Goal: Task Accomplishment & Management: Manage account settings

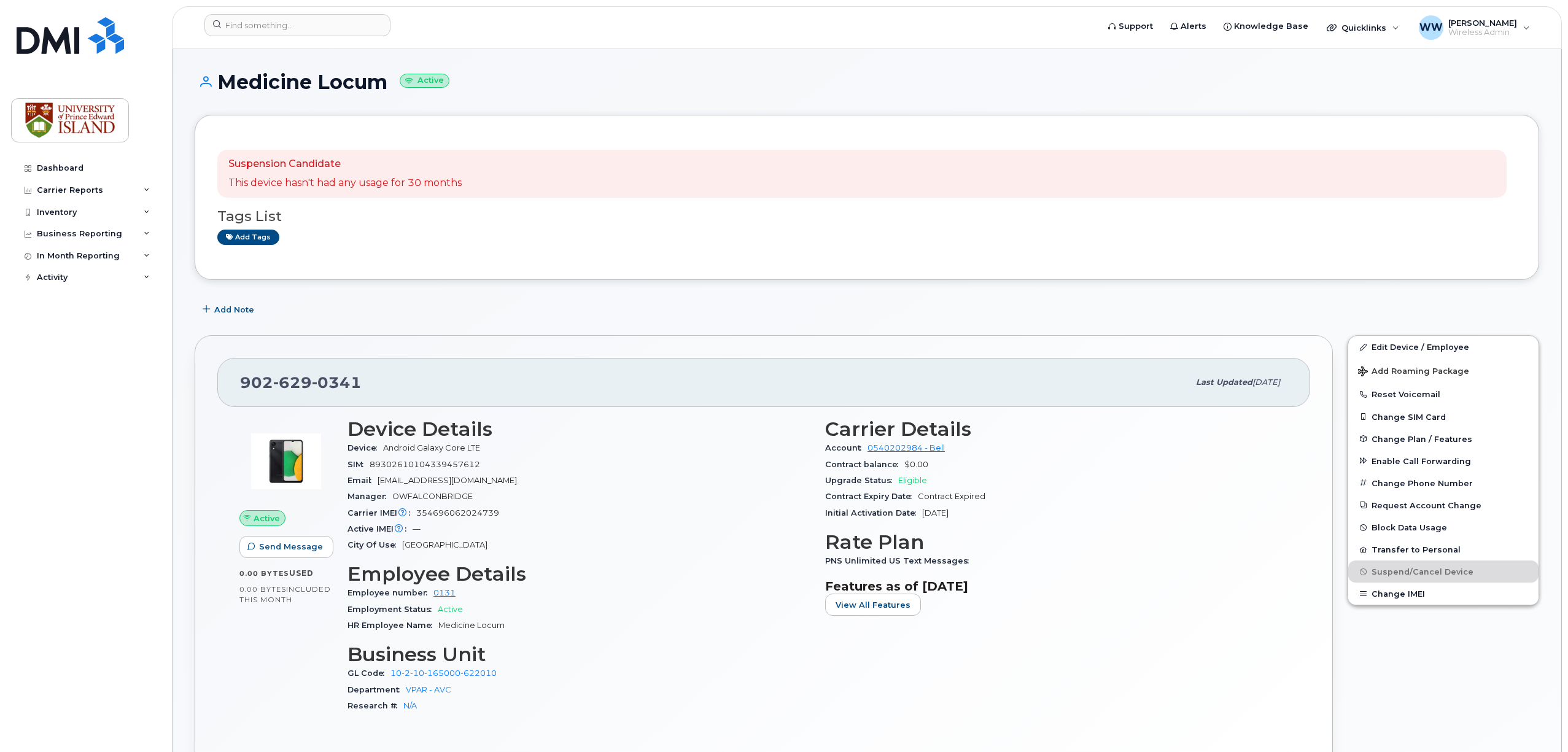
scroll to position [737, 0]
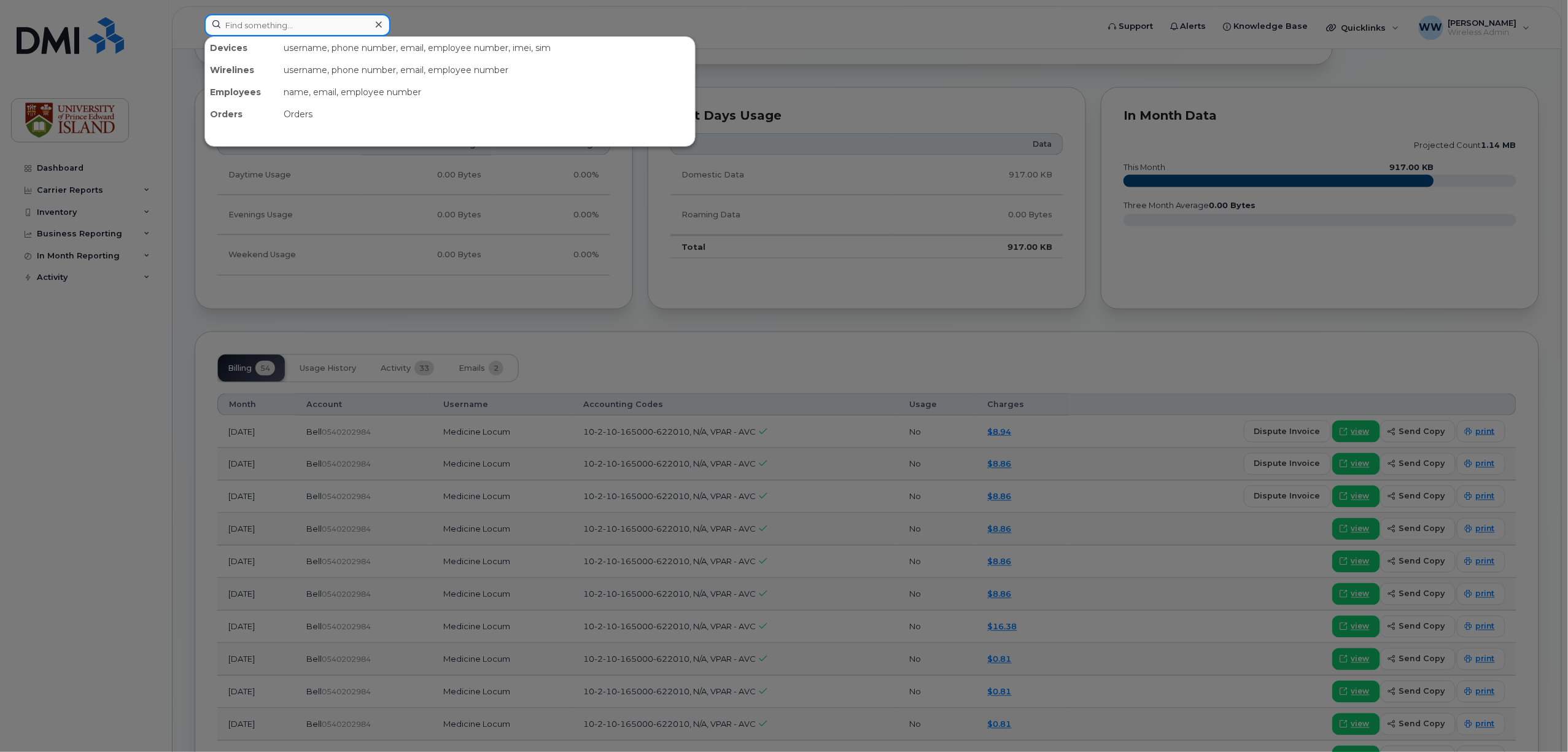
click at [354, 24] on input at bounding box center [297, 25] width 186 height 22
paste input "9023943720"
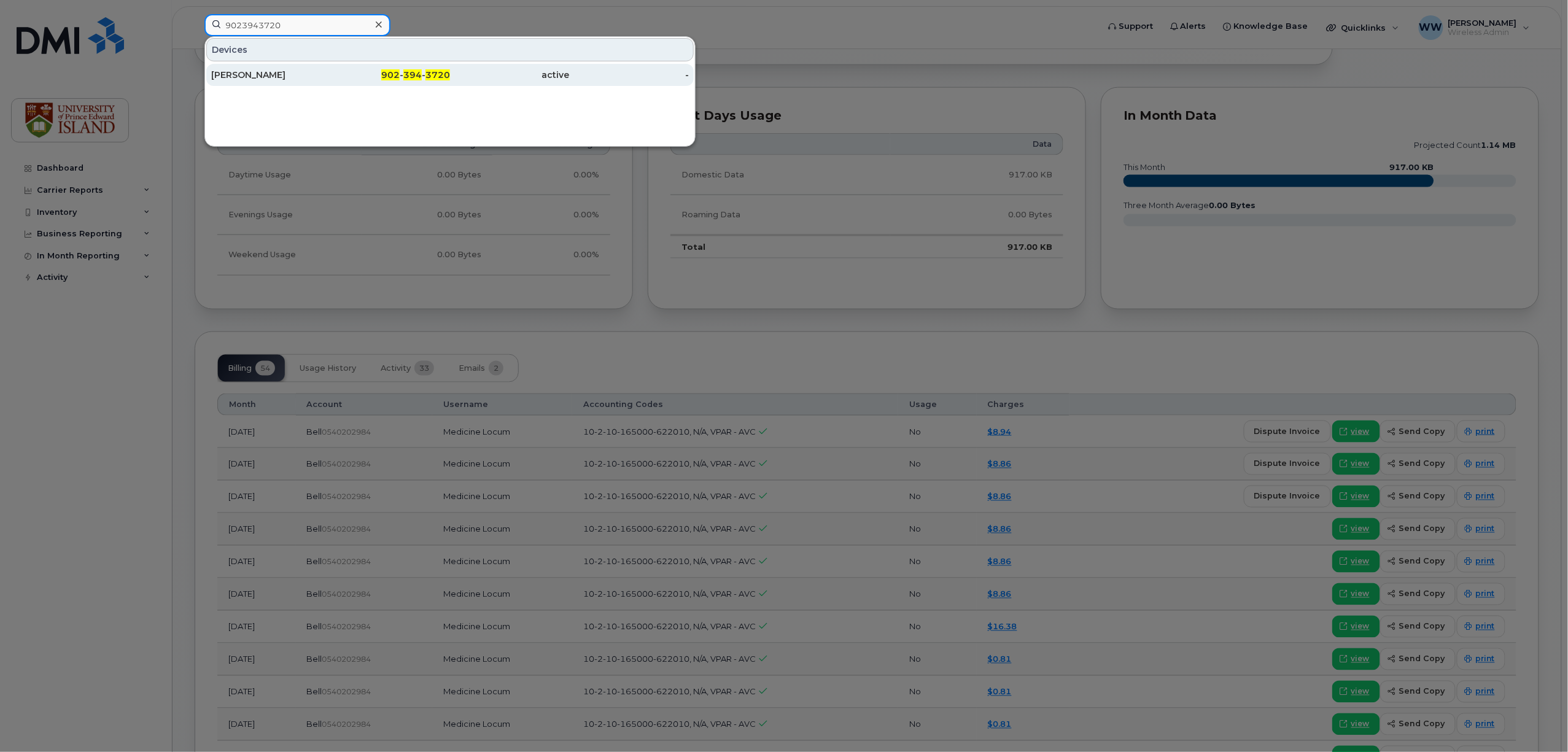
type input "9023943720"
click at [236, 74] on div "[PERSON_NAME]" at bounding box center [271, 75] width 120 height 13
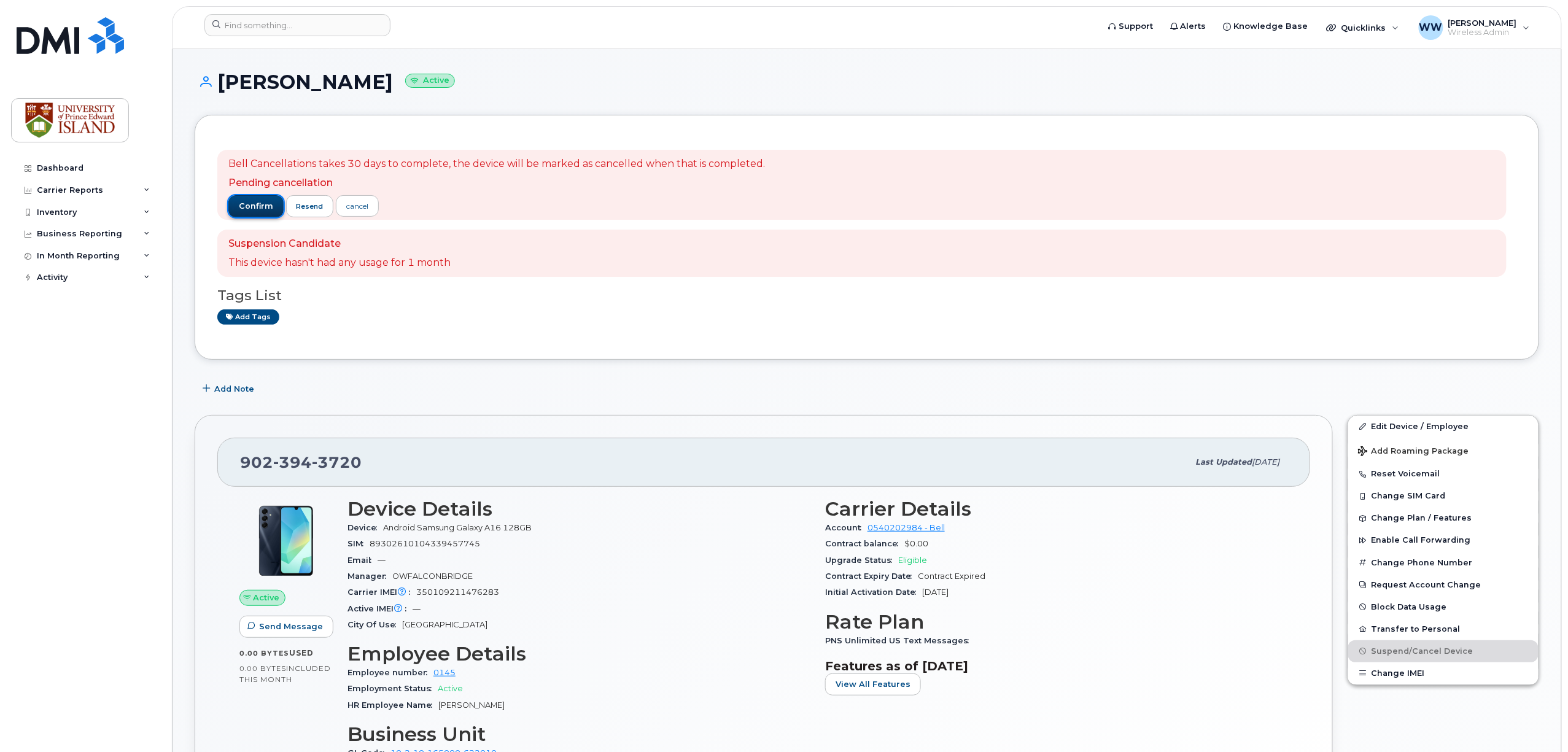
click at [248, 209] on span "confirm" at bounding box center [256, 206] width 35 height 11
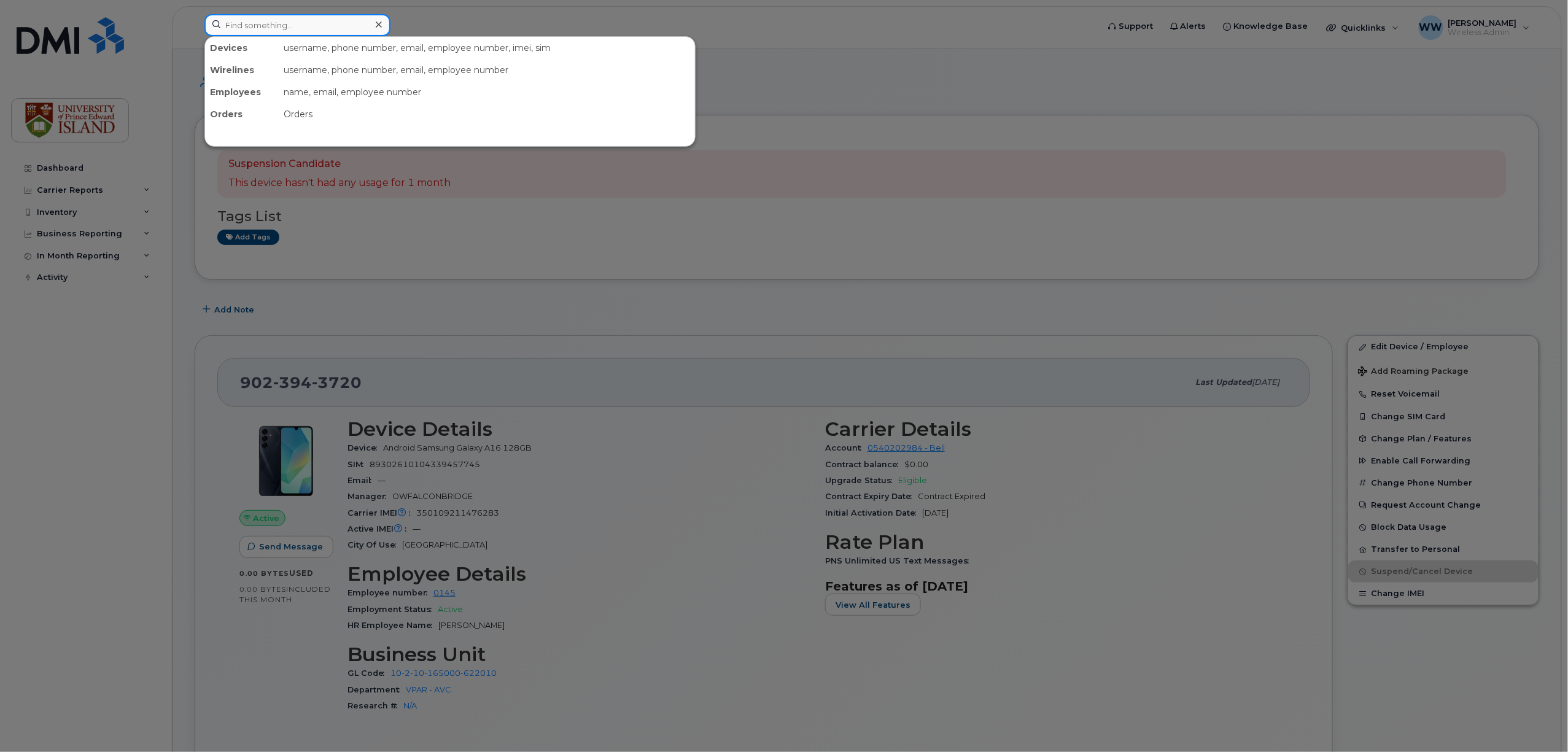
click at [329, 30] on input at bounding box center [297, 25] width 186 height 22
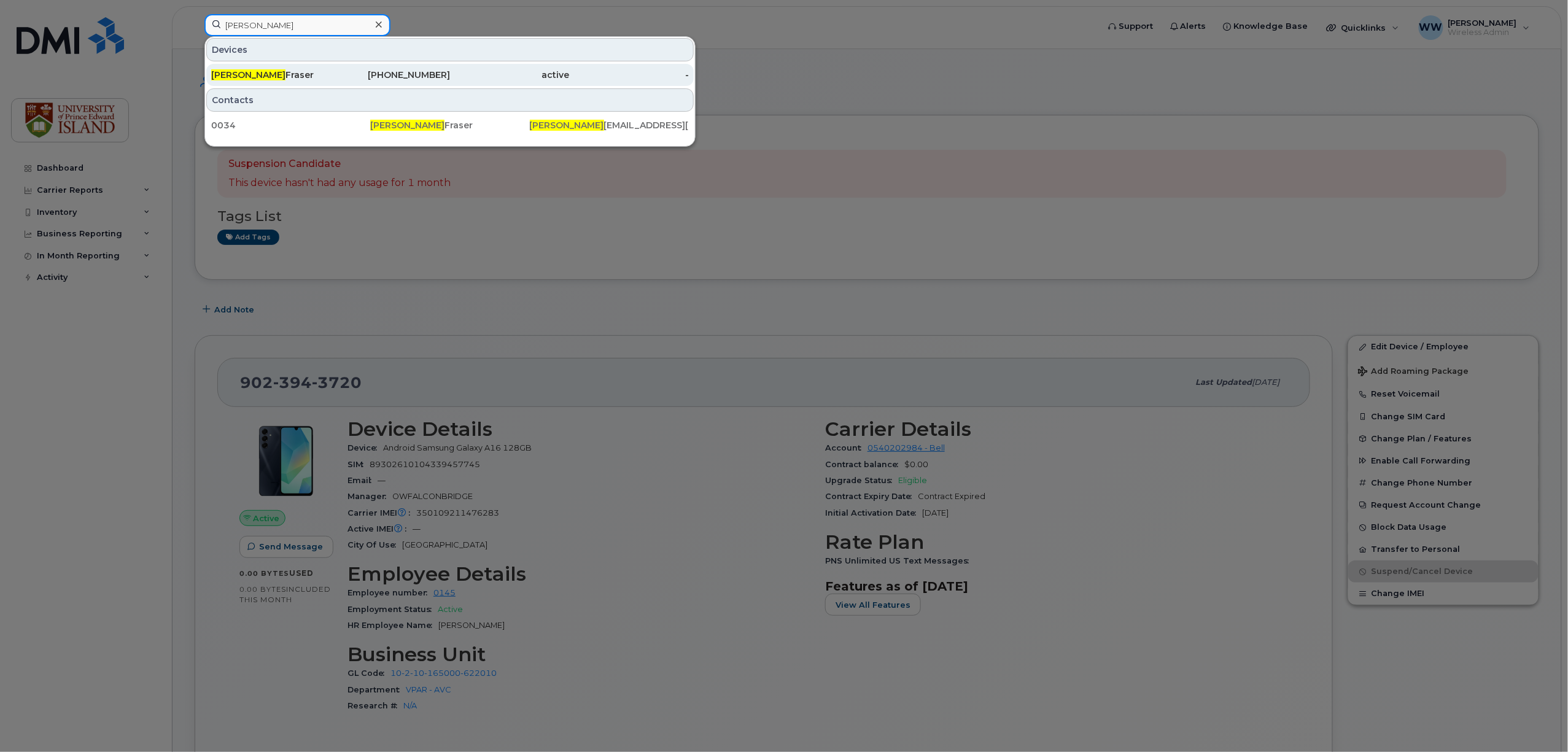
type input "christy"
click at [266, 74] on div "Christy Fraser" at bounding box center [271, 75] width 120 height 13
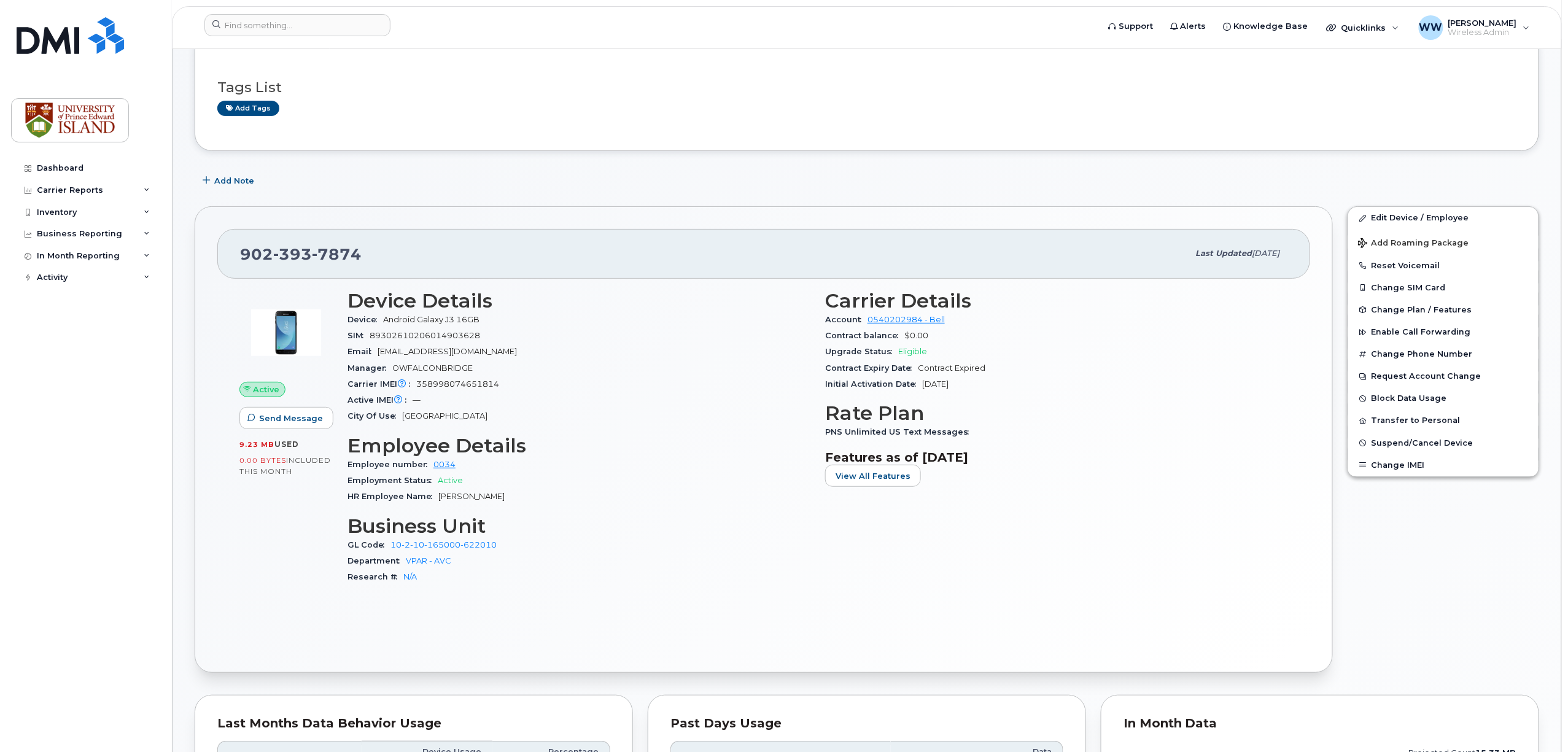
scroll to position [163, 0]
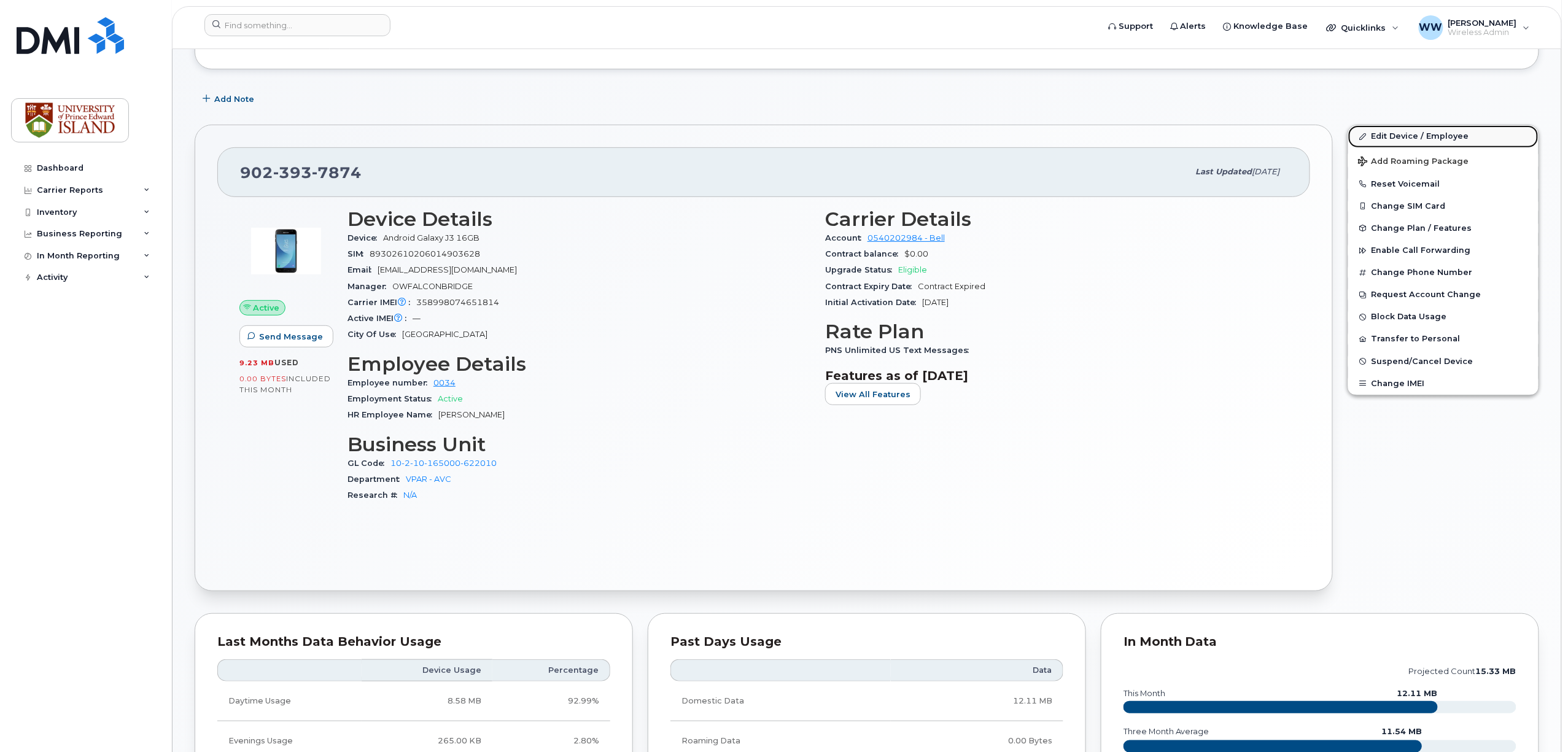
click at [1424, 131] on link "Edit Device / Employee" at bounding box center [1443, 137] width 190 height 22
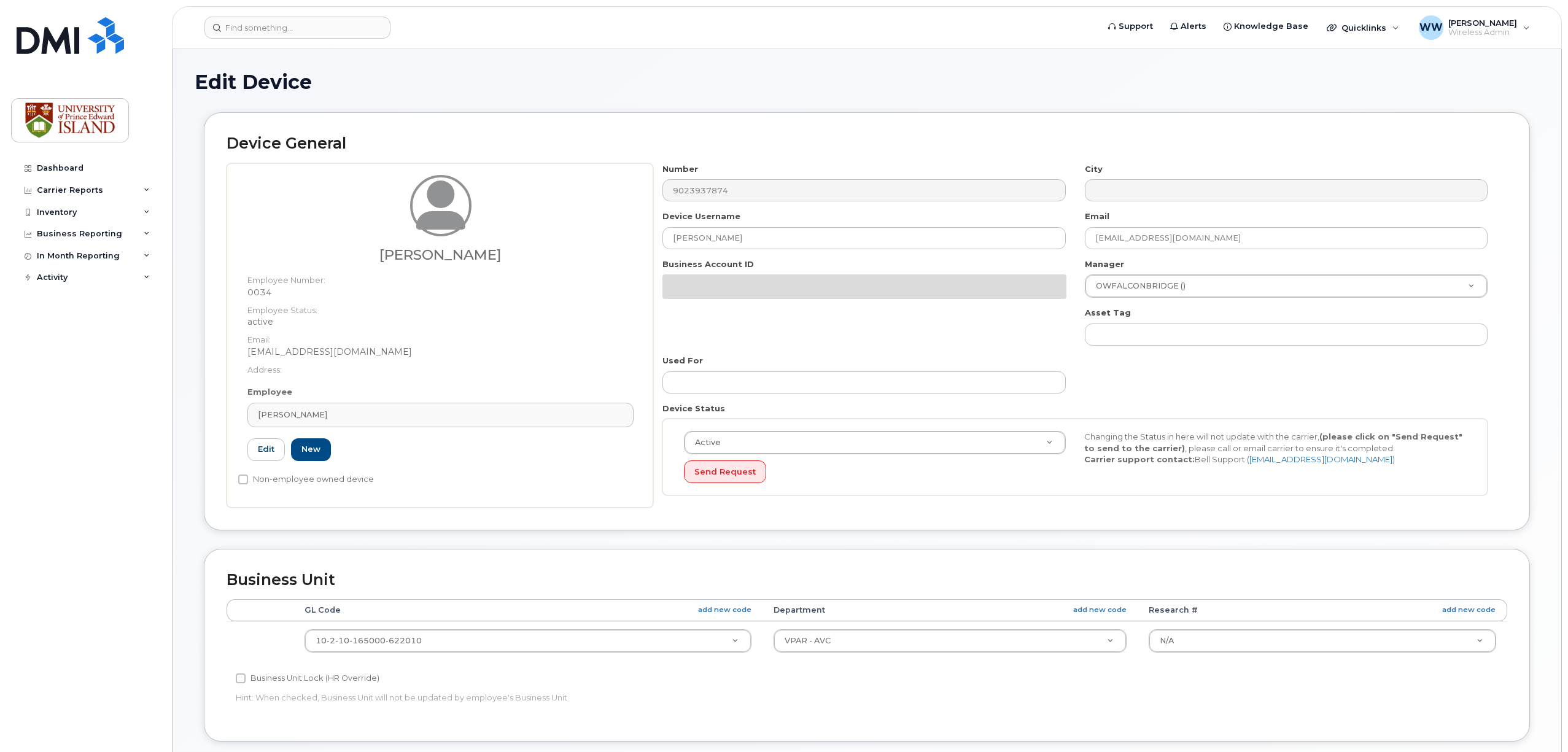
select select "2042298"
select select "2042284"
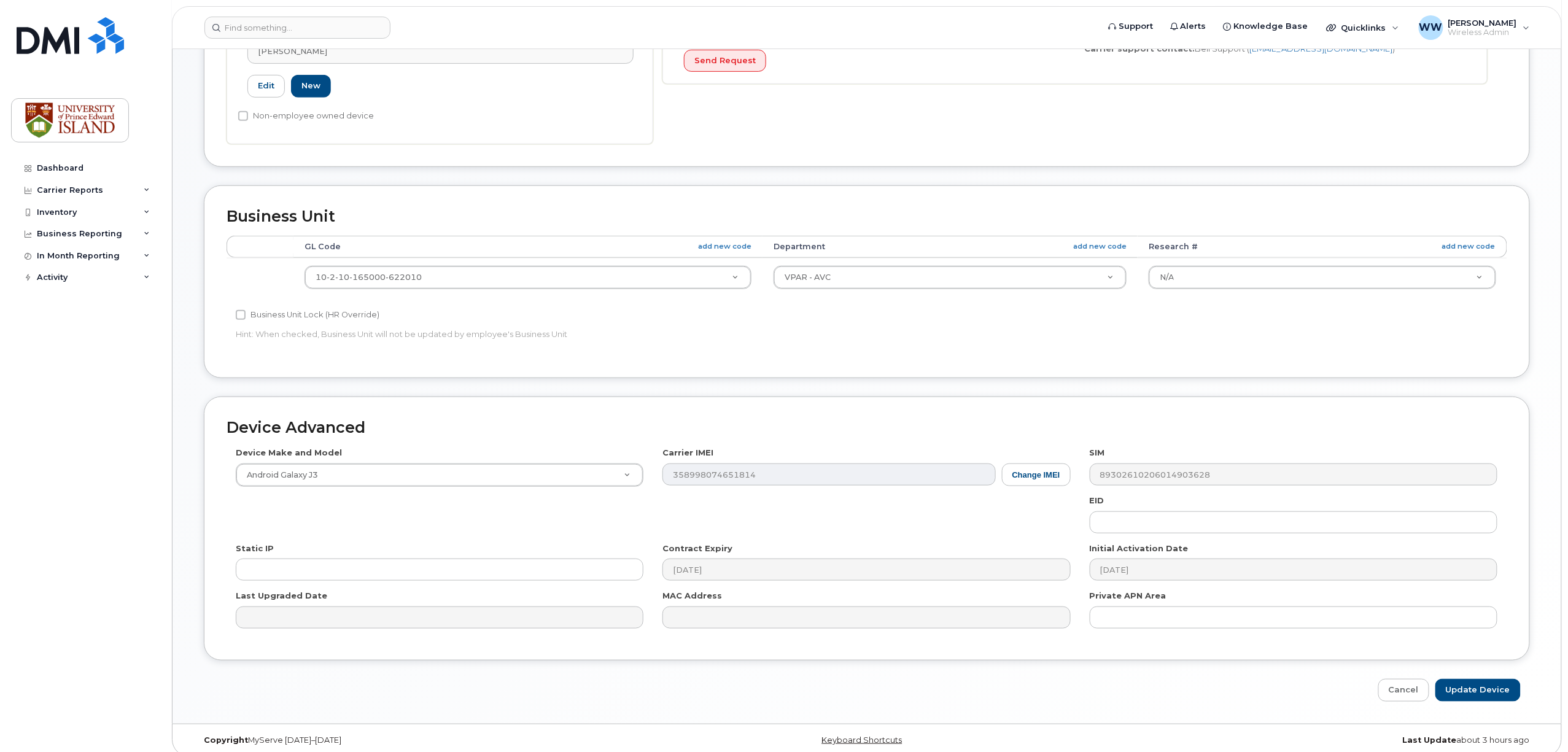
scroll to position [378, 0]
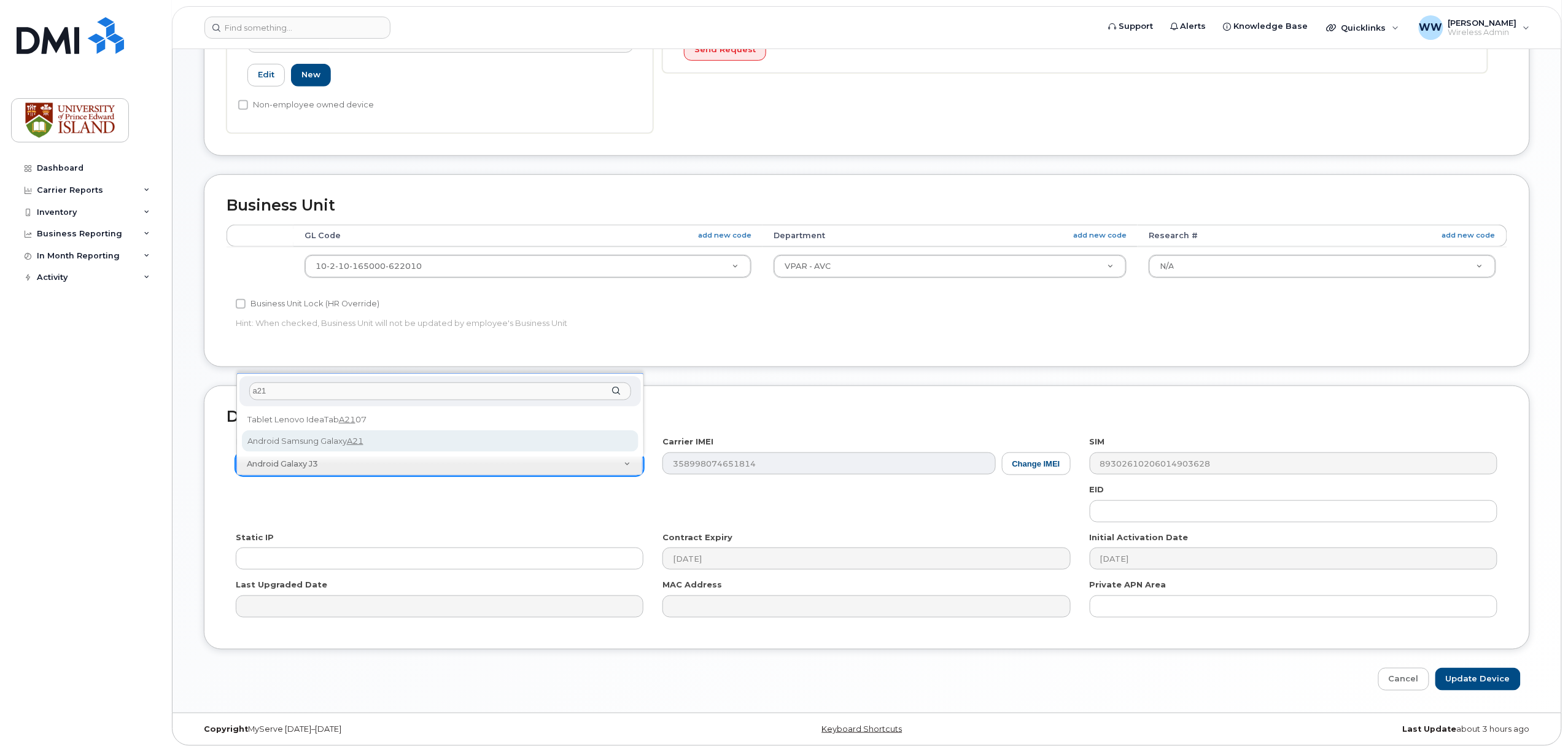
type input "a21"
select select "2447"
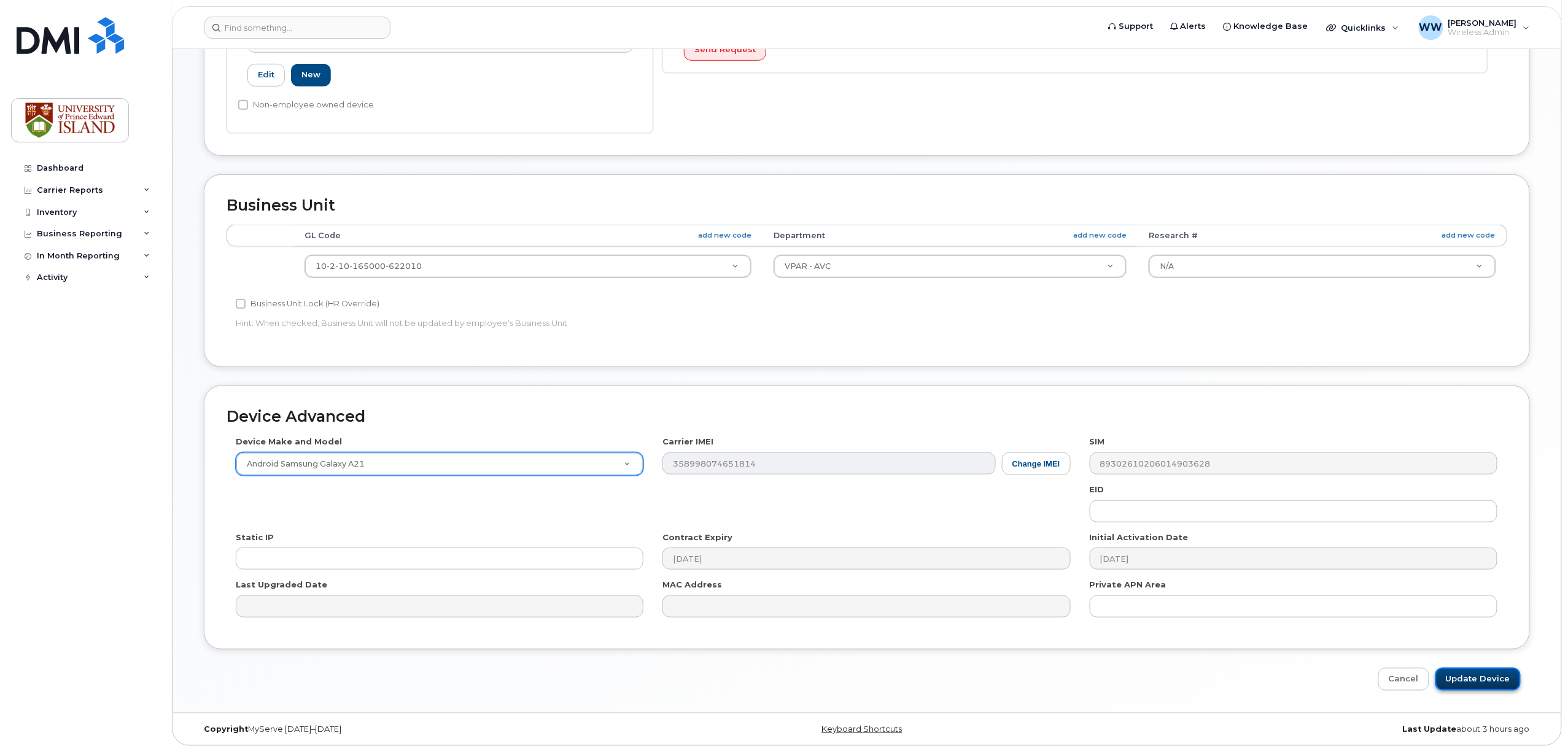
click at [1465, 676] on input "Update Device" at bounding box center [1478, 679] width 86 height 23
type input "Saving..."
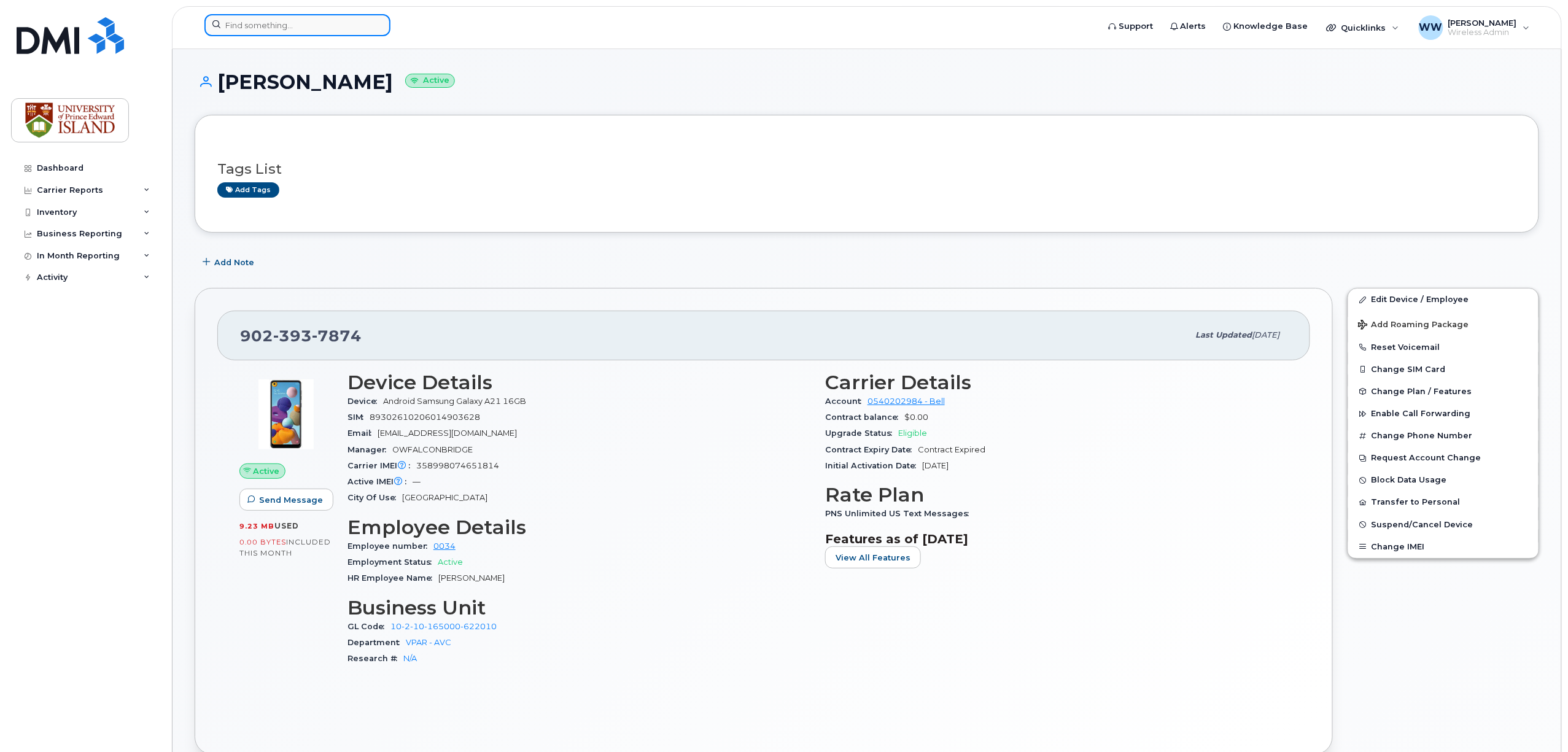
click at [272, 25] on input at bounding box center [297, 25] width 186 height 22
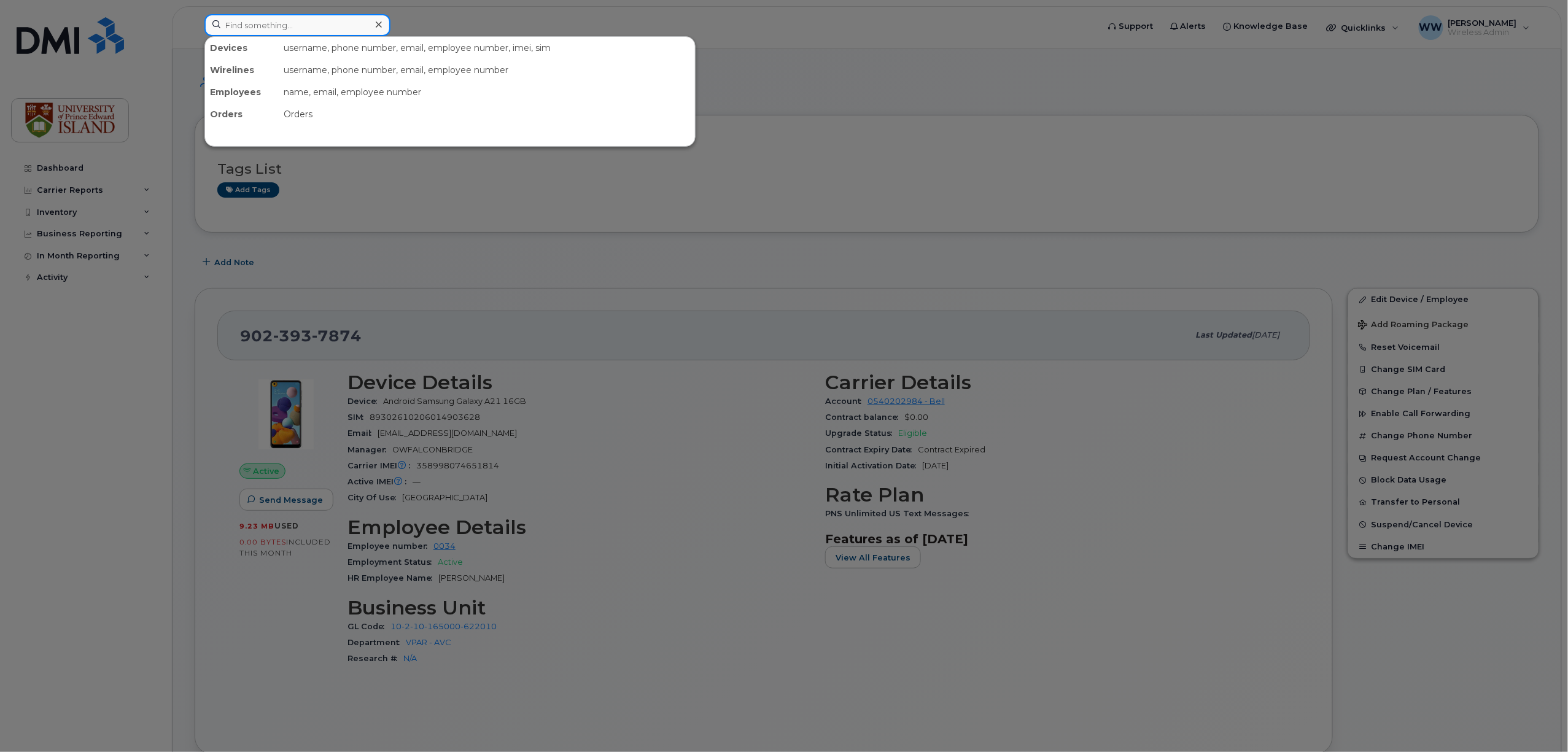
paste input "9026287024"
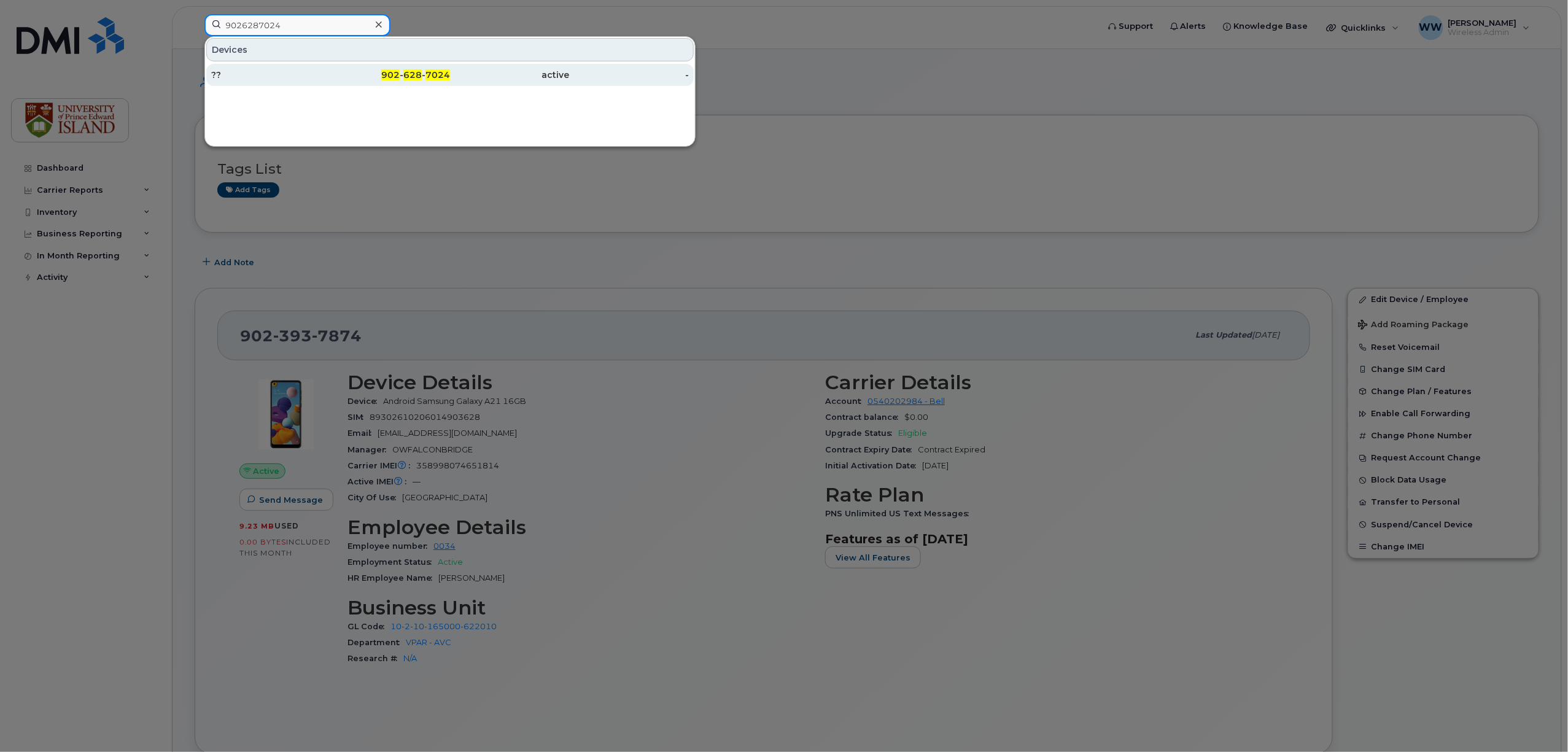
type input "9026287024"
click at [415, 78] on span "628" at bounding box center [412, 75] width 18 height 11
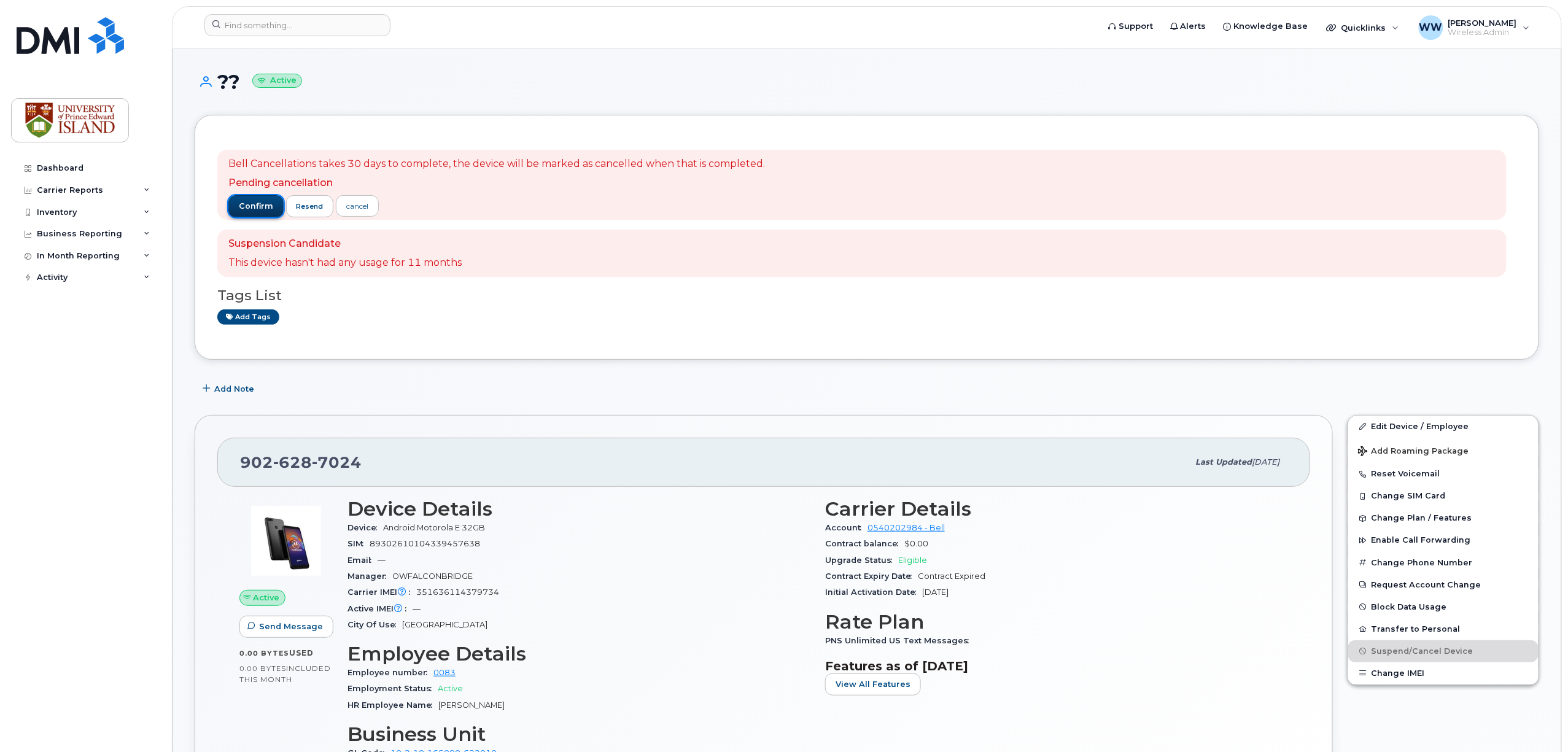
click at [249, 205] on span "confirm" at bounding box center [256, 206] width 35 height 11
